Goal: Complete application form: Complete application form

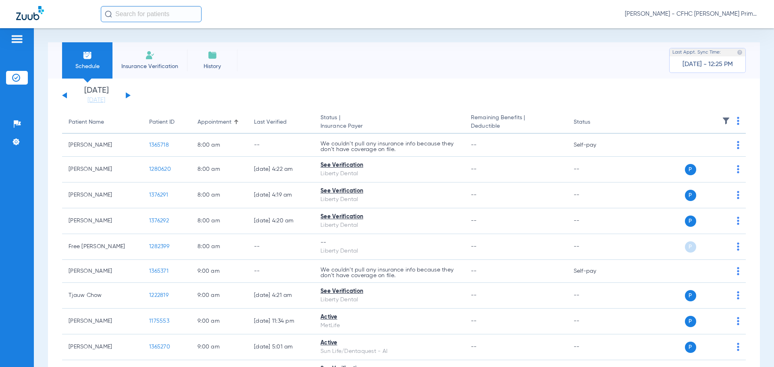
click at [141, 58] on li "Insurance Verification" at bounding box center [149, 60] width 75 height 36
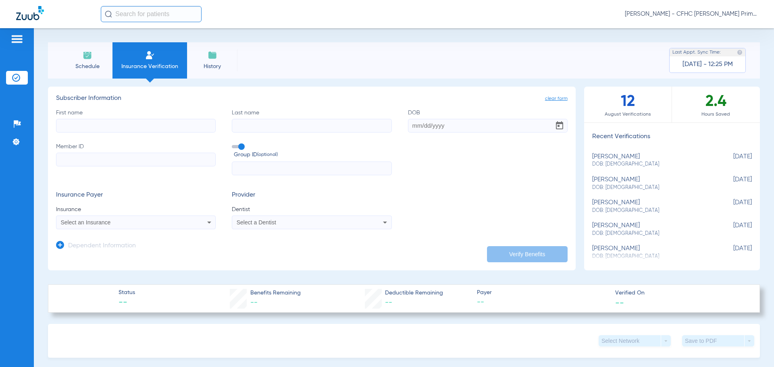
click at [142, 129] on input "First name" at bounding box center [136, 126] width 160 height 14
type input "[PERSON_NAME]"
click at [262, 130] on input "Last name" at bounding box center [312, 126] width 160 height 14
type input "[GEOGRAPHIC_DATA]"
click at [409, 124] on input "DOB" at bounding box center [488, 126] width 160 height 14
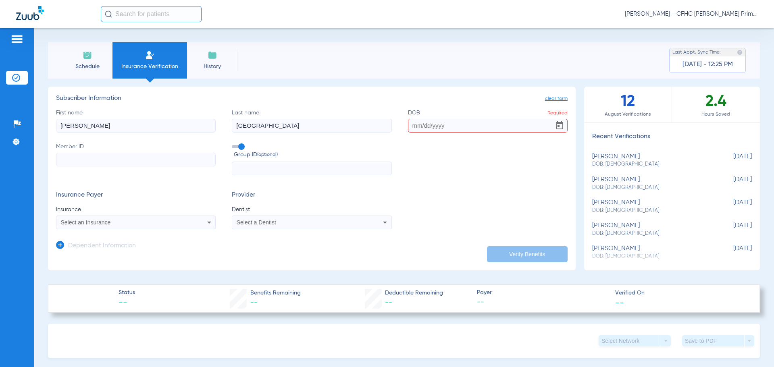
click at [412, 127] on input "DOB Required" at bounding box center [488, 126] width 160 height 14
click at [418, 126] on input "DOB Required" at bounding box center [488, 126] width 160 height 14
type input "[DATE]"
drag, startPoint x: 241, startPoint y: 146, endPoint x: 220, endPoint y: 149, distance: 21.1
click at [241, 146] on span at bounding box center [238, 146] width 12 height 3
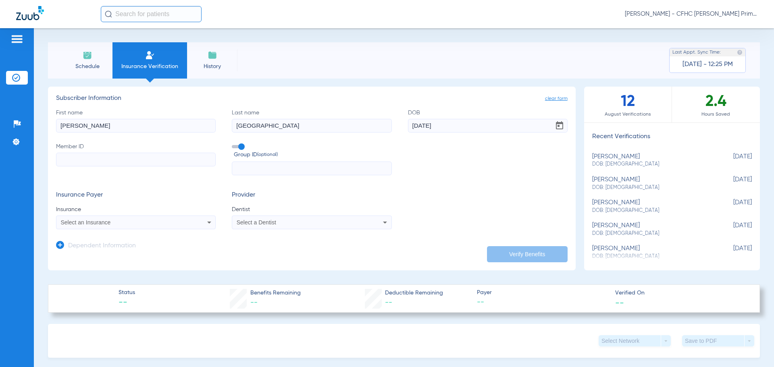
click at [233, 144] on input "Group ID (optional)" at bounding box center [233, 144] width 0 height 0
click at [179, 161] on input "Member ID" at bounding box center [136, 160] width 160 height 14
